Goal: Task Accomplishment & Management: Manage account settings

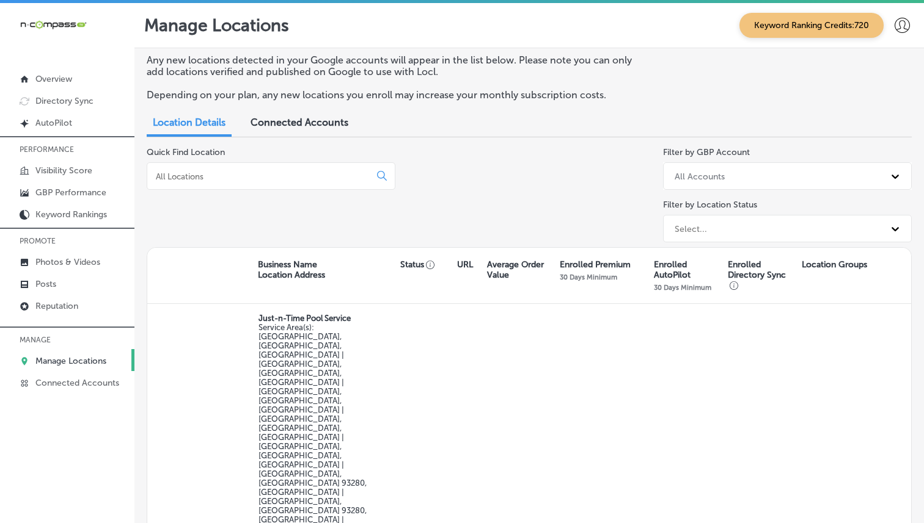
click at [297, 179] on input at bounding box center [261, 176] width 213 height 11
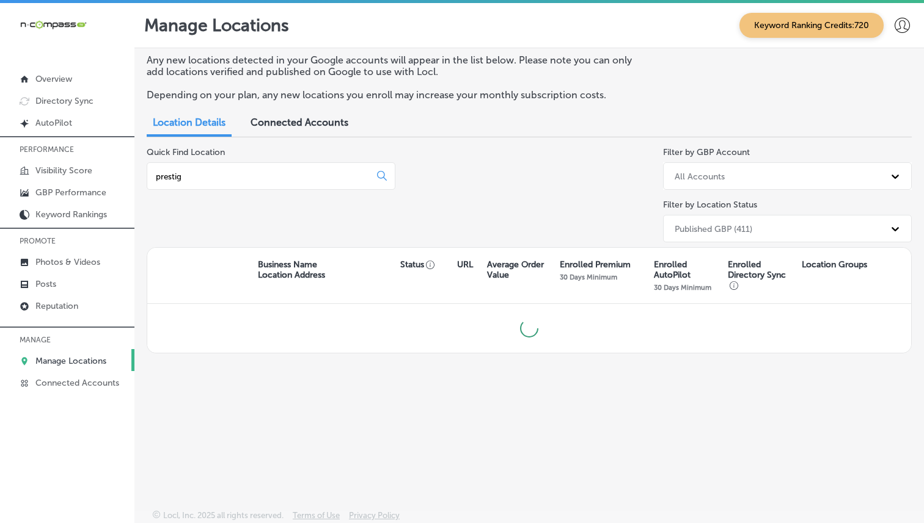
type input "prestige"
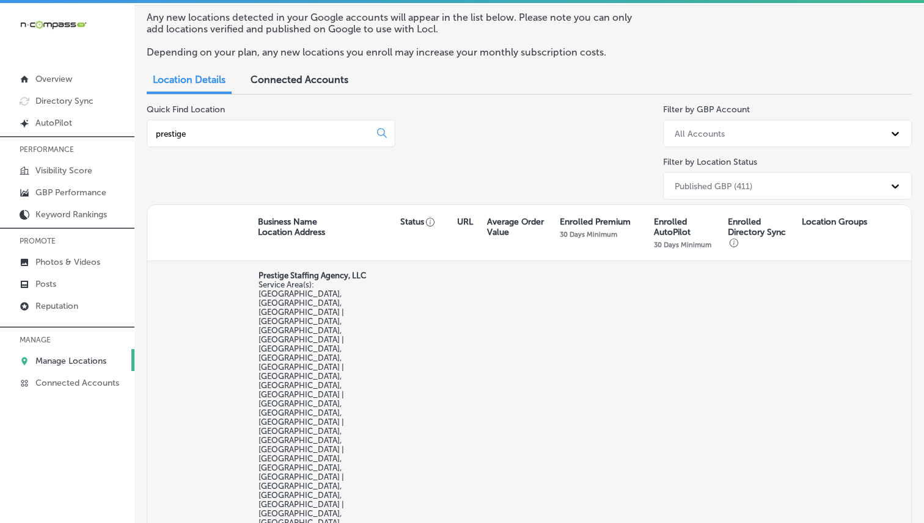
scroll to position [76, 0]
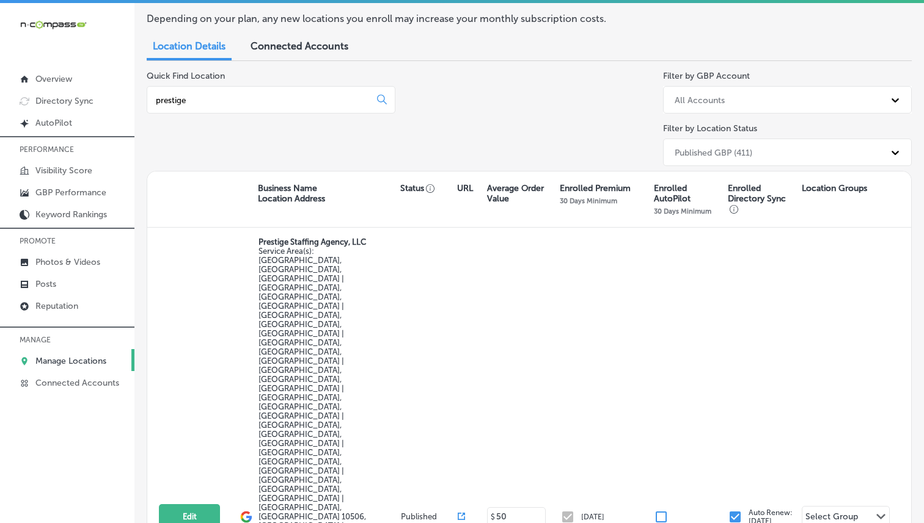
select select "US"
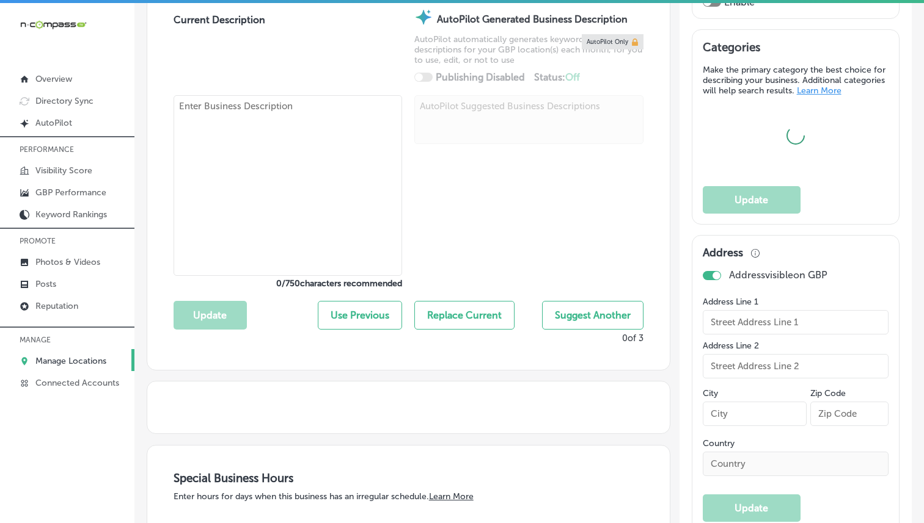
scroll to position [439, 0]
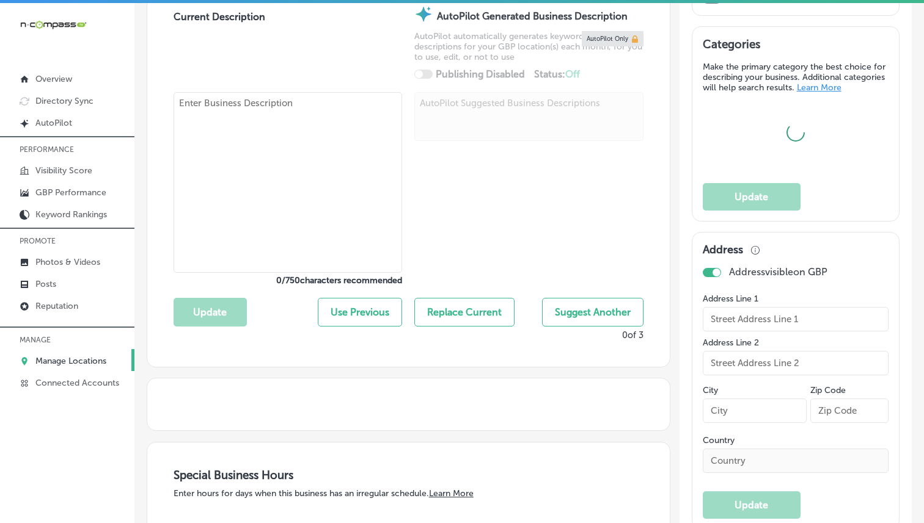
type textarea "Prestige With Integrity Auto Repair in [GEOGRAPHIC_DATA], [GEOGRAPHIC_DATA], sp…"
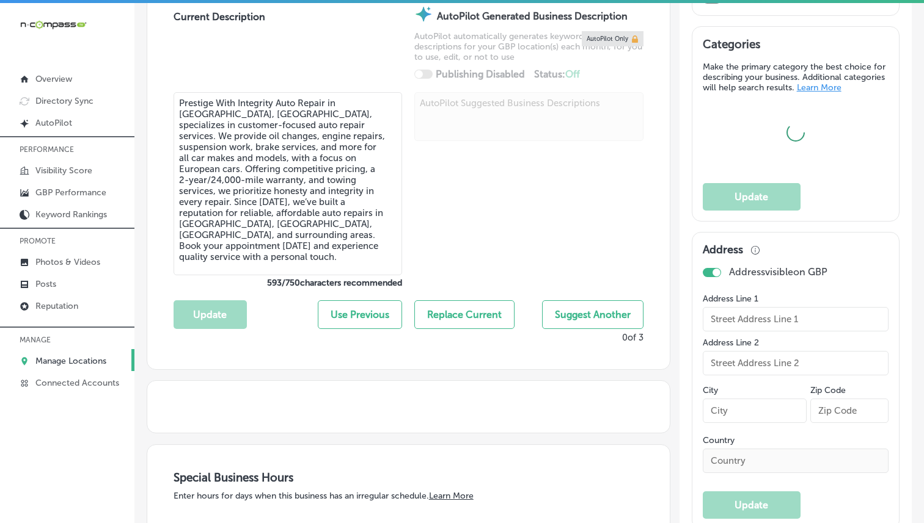
type input "[STREET_ADDRESS]"
type input "Aurora"
type input "80011"
type input "US"
type input "[URL][DOMAIN_NAME]"
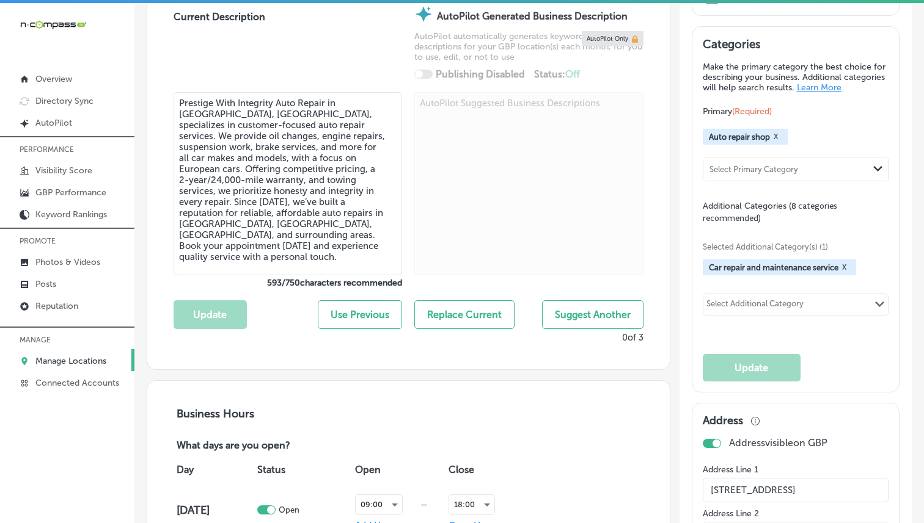
checkbox input "true"
type input "Prestige With Integrity Auto Repair"
type input "[PHONE_NUMBER]"
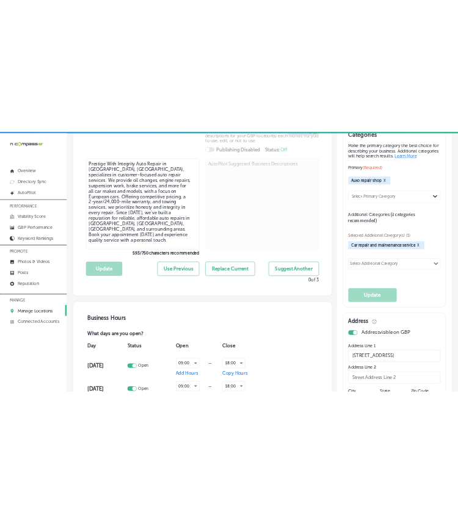
scroll to position [490, 0]
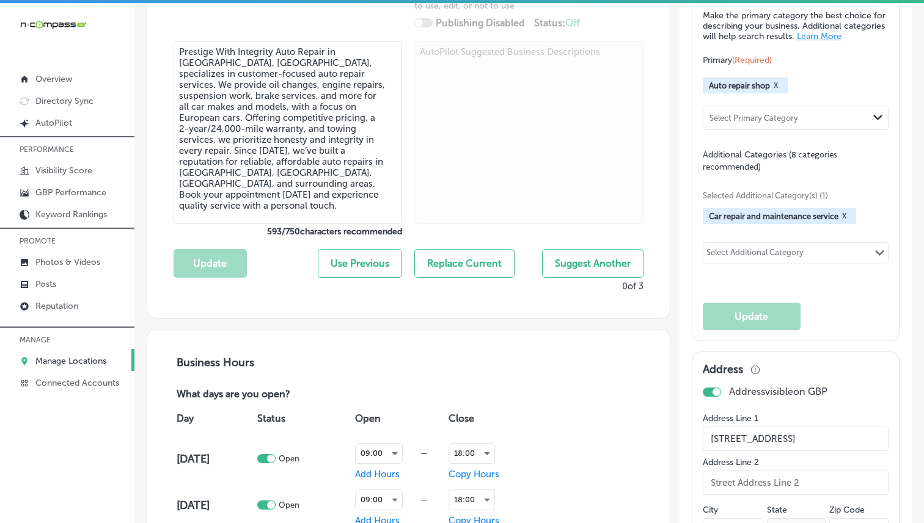
click at [741, 243] on div "Select Additional Category Path Created with Sketch." at bounding box center [795, 253] width 185 height 21
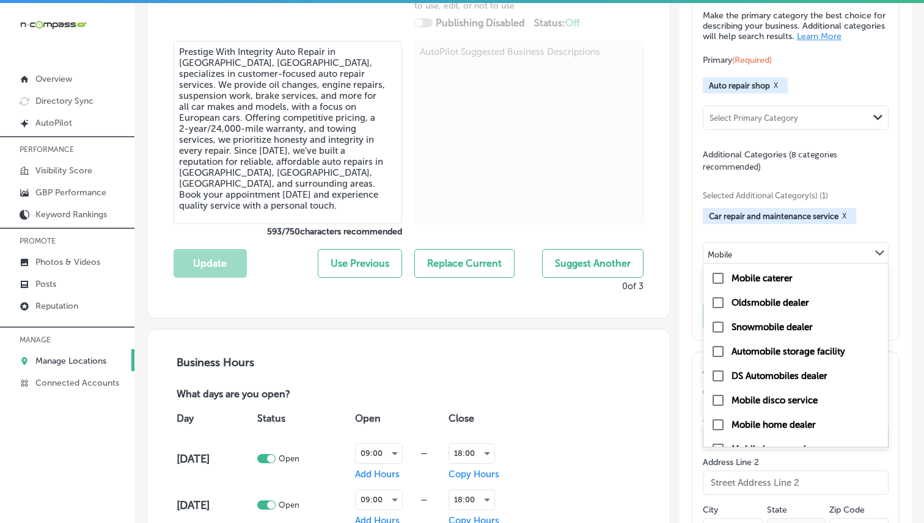
type input "Mobile"
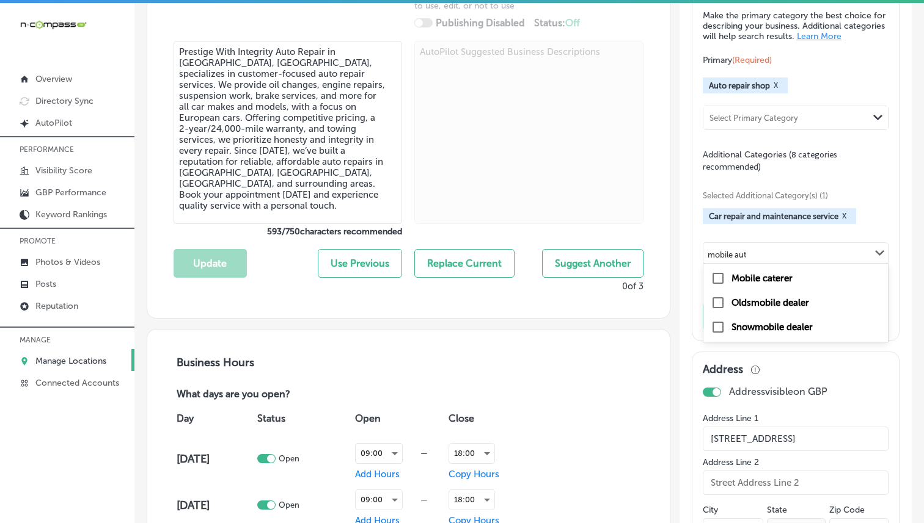
type input "mobile auto"
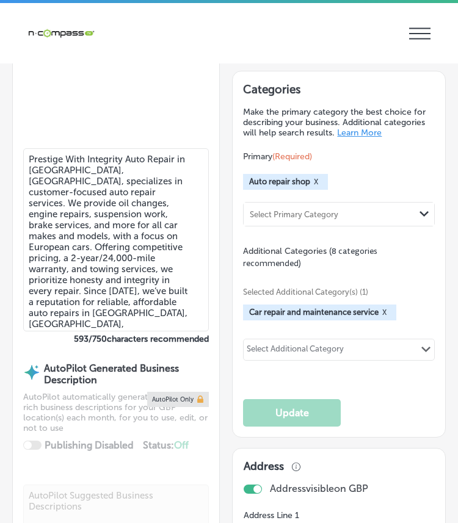
select select "US"
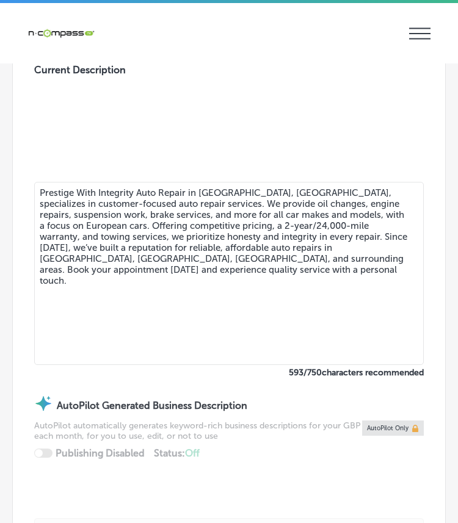
type input "[STREET_ADDRESS]"
type input "Aurora"
type input "80011"
type input "US"
type input "[URL][DOMAIN_NAME]"
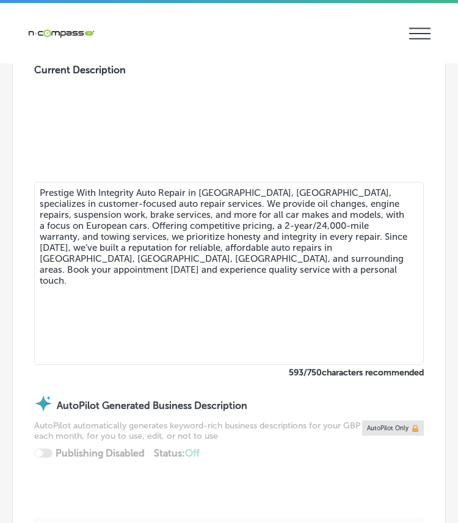
checkbox input "true"
type input "[PHONE_NUMBER]"
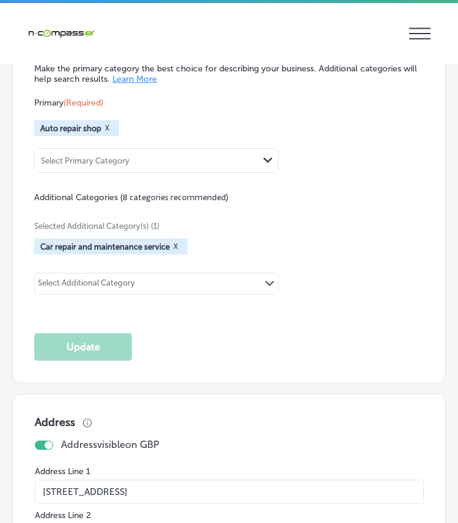
scroll to position [2032, 0]
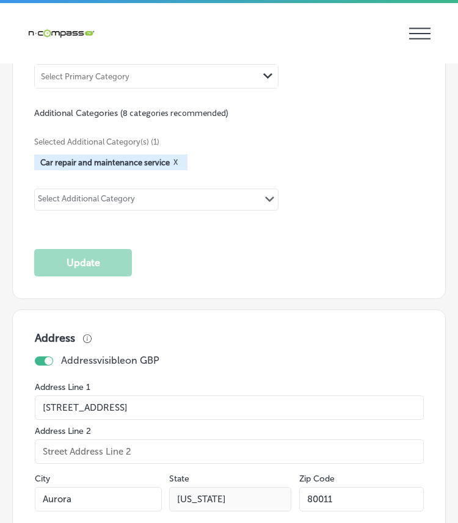
click at [104, 194] on div "Select Additional Category" at bounding box center [86, 201] width 97 height 14
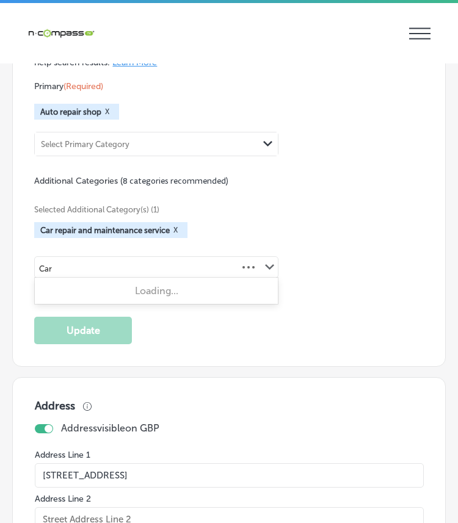
scroll to position [1965, 0]
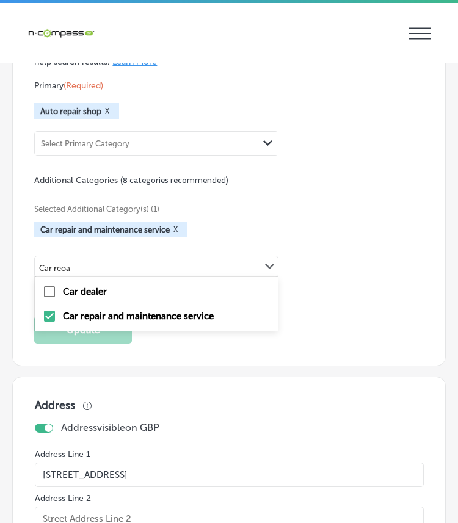
type input "Car reo"
checkbox input "false"
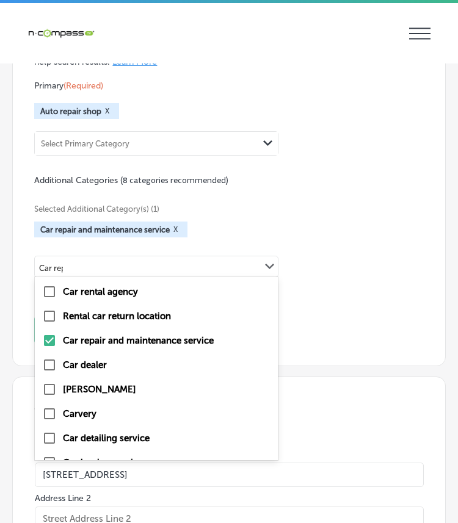
type input "Car repa"
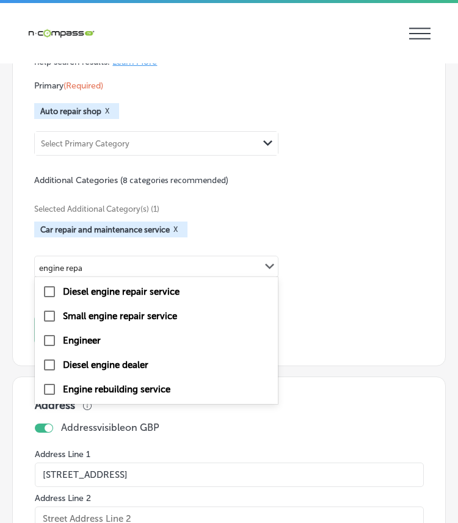
type input "engine repai"
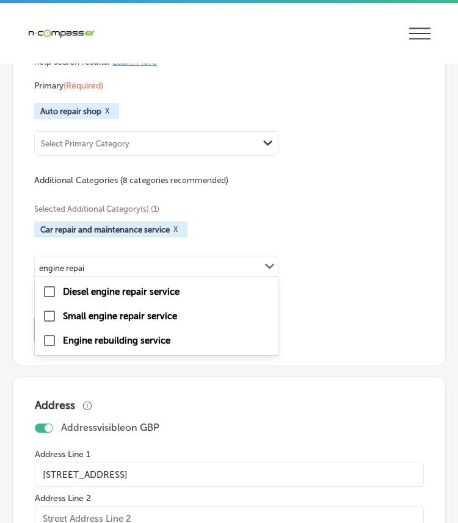
click at [136, 263] on div "engine repai engine repai Path Created with Sketch." at bounding box center [156, 267] width 243 height 21
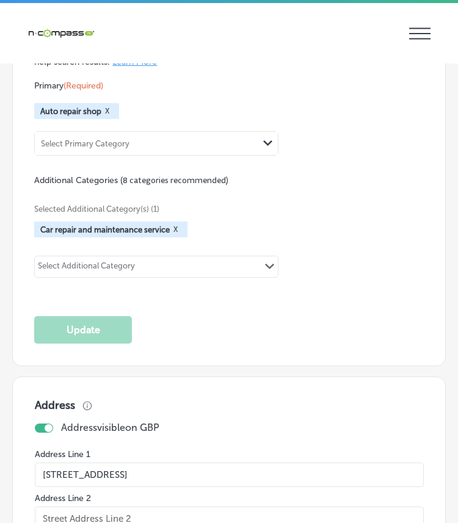
click at [136, 263] on div "Select Additional Category" at bounding box center [87, 266] width 104 height 17
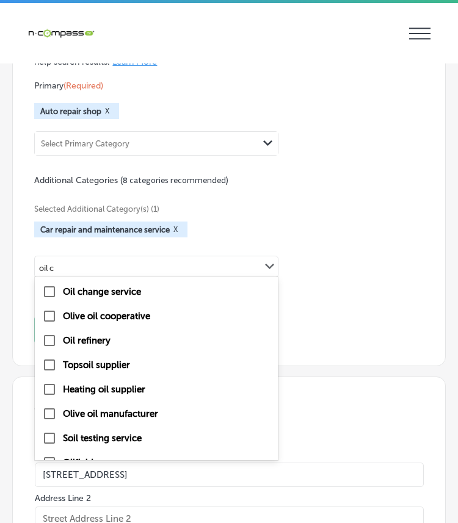
click at [143, 286] on div "Oil change service" at bounding box center [156, 292] width 228 height 15
type input "oil c"
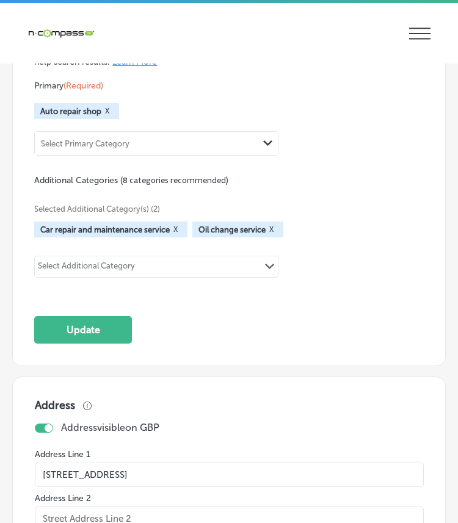
click at [103, 258] on div "Select Additional Category" at bounding box center [87, 266] width 104 height 17
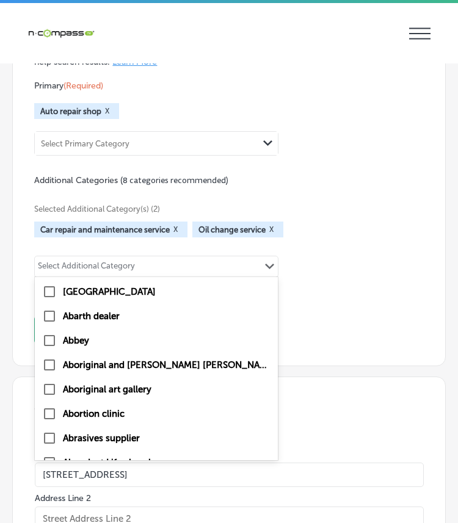
type input "a"
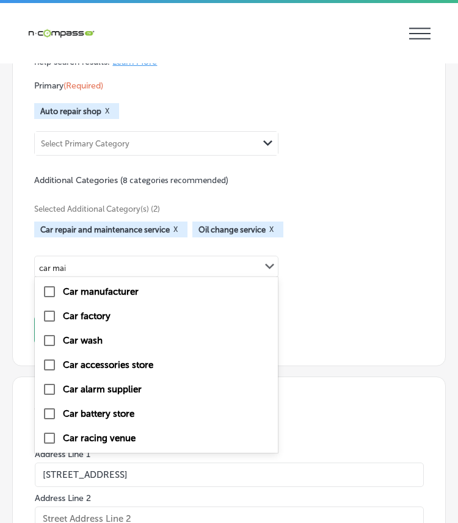
type input "car main"
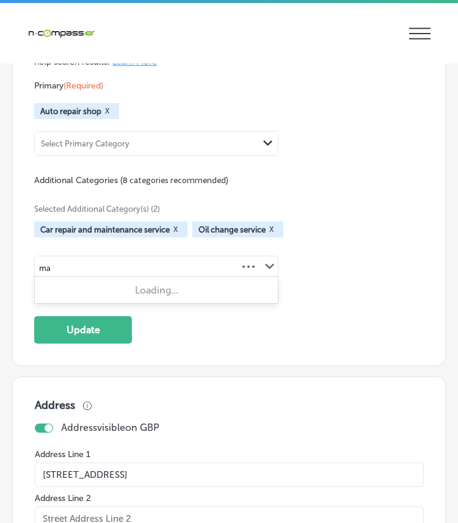
type input "m"
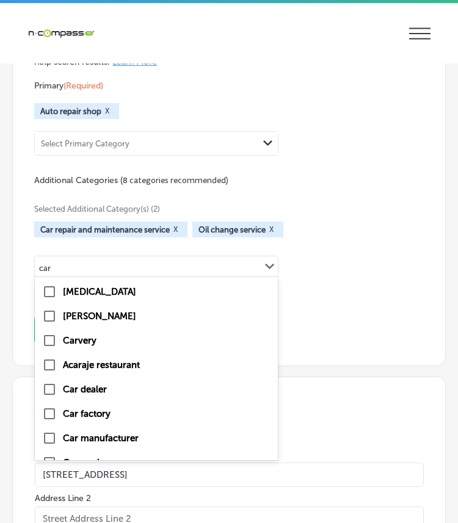
type input "car"
checkbox input "true"
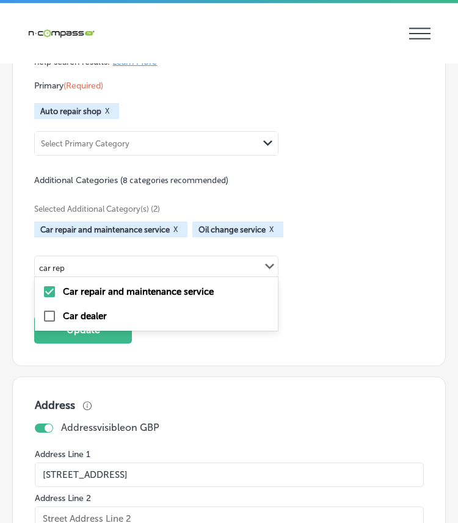
type input "car re"
checkbox input "false"
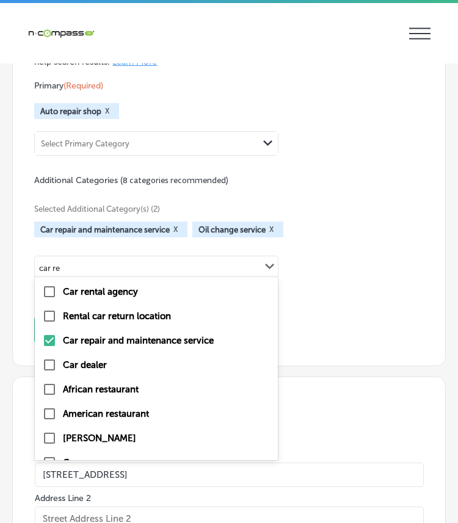
type input "car r"
checkbox input "false"
checkbox input "true"
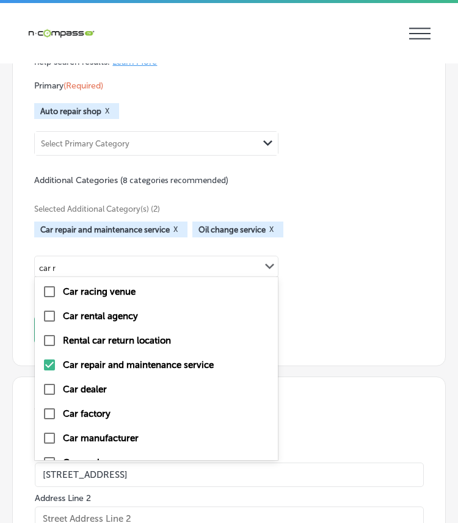
type input "car"
checkbox input "false"
checkbox input "true"
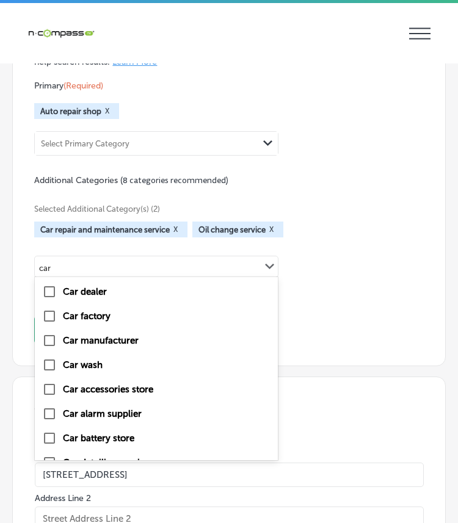
type input "car"
checkbox input "false"
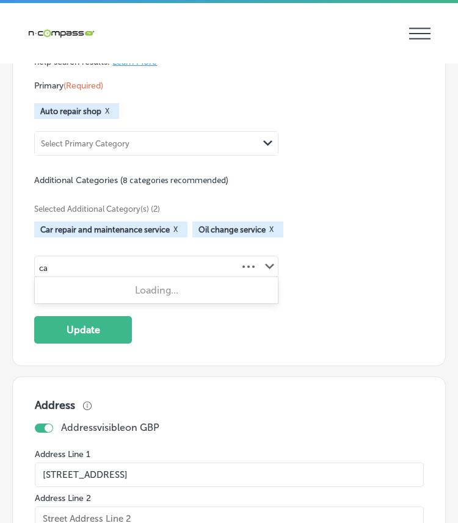
type input "c"
click at [126, 287] on label "Auto tune up service" at bounding box center [106, 291] width 87 height 11
type input "auto tune"
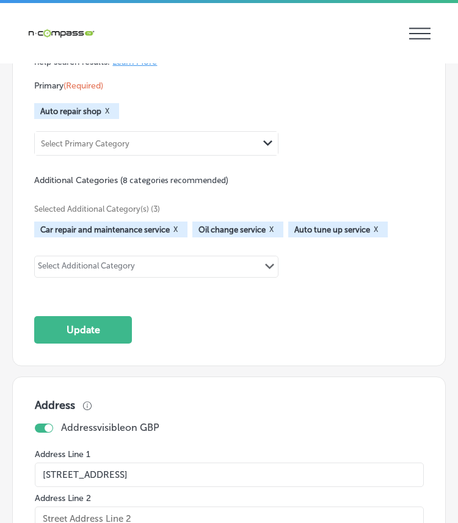
click at [155, 269] on div "Select Additional Category Path Created with Sketch." at bounding box center [156, 267] width 243 height 21
type input "r"
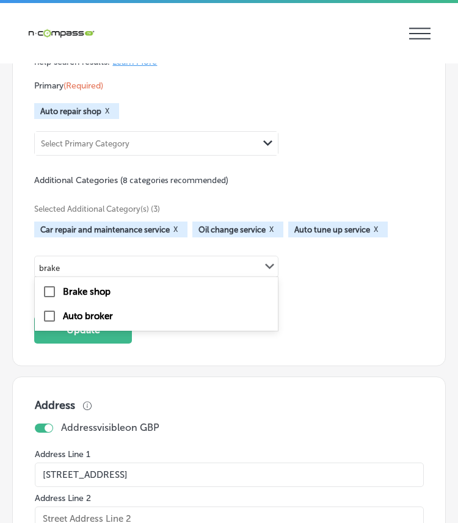
click at [129, 285] on div "Brake shop" at bounding box center [156, 292] width 228 height 15
type input "brake"
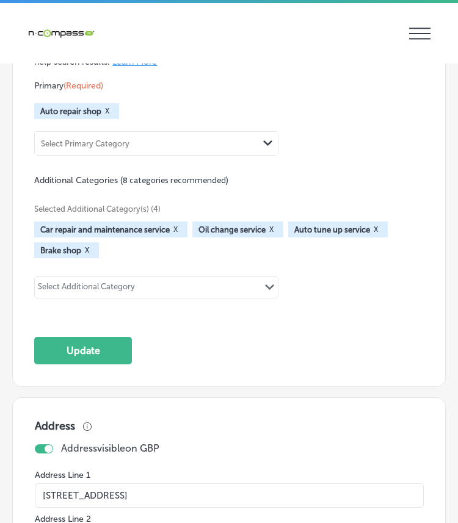
click at [151, 277] on div "Select Additional Category Path Created with Sketch." at bounding box center [156, 287] width 243 height 21
type input "pre purc"
type input "suspension"
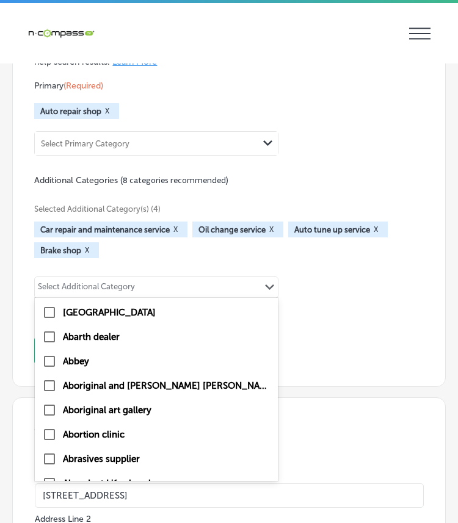
click at [332, 269] on div "Selected Additional Category(s) (4) Car repair and maintenance service X Oil ch…" at bounding box center [228, 250] width 389 height 128
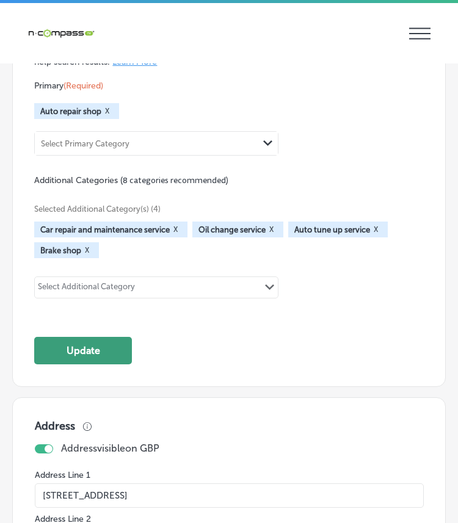
click at [120, 345] on button "Update" at bounding box center [83, 350] width 98 height 27
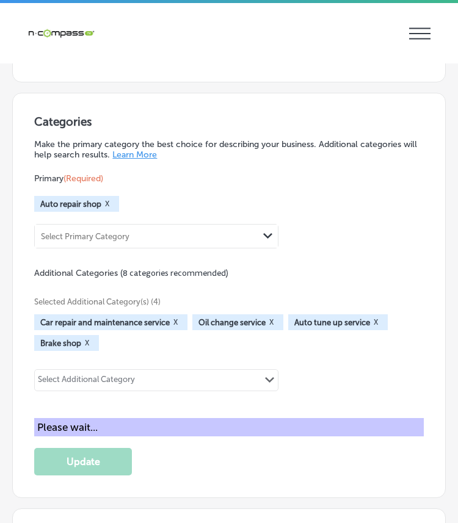
scroll to position [1872, 0]
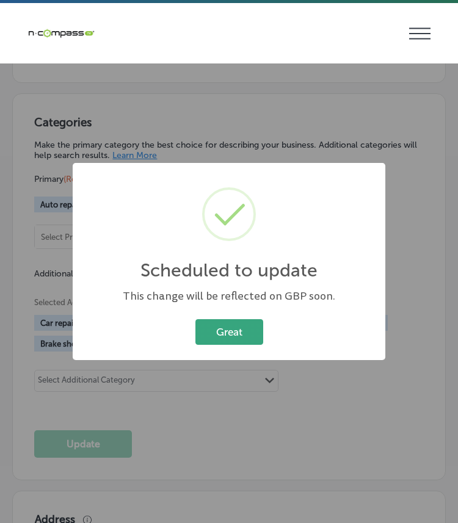
click at [249, 327] on button "Great" at bounding box center [229, 331] width 68 height 25
